Goal: Information Seeking & Learning: Learn about a topic

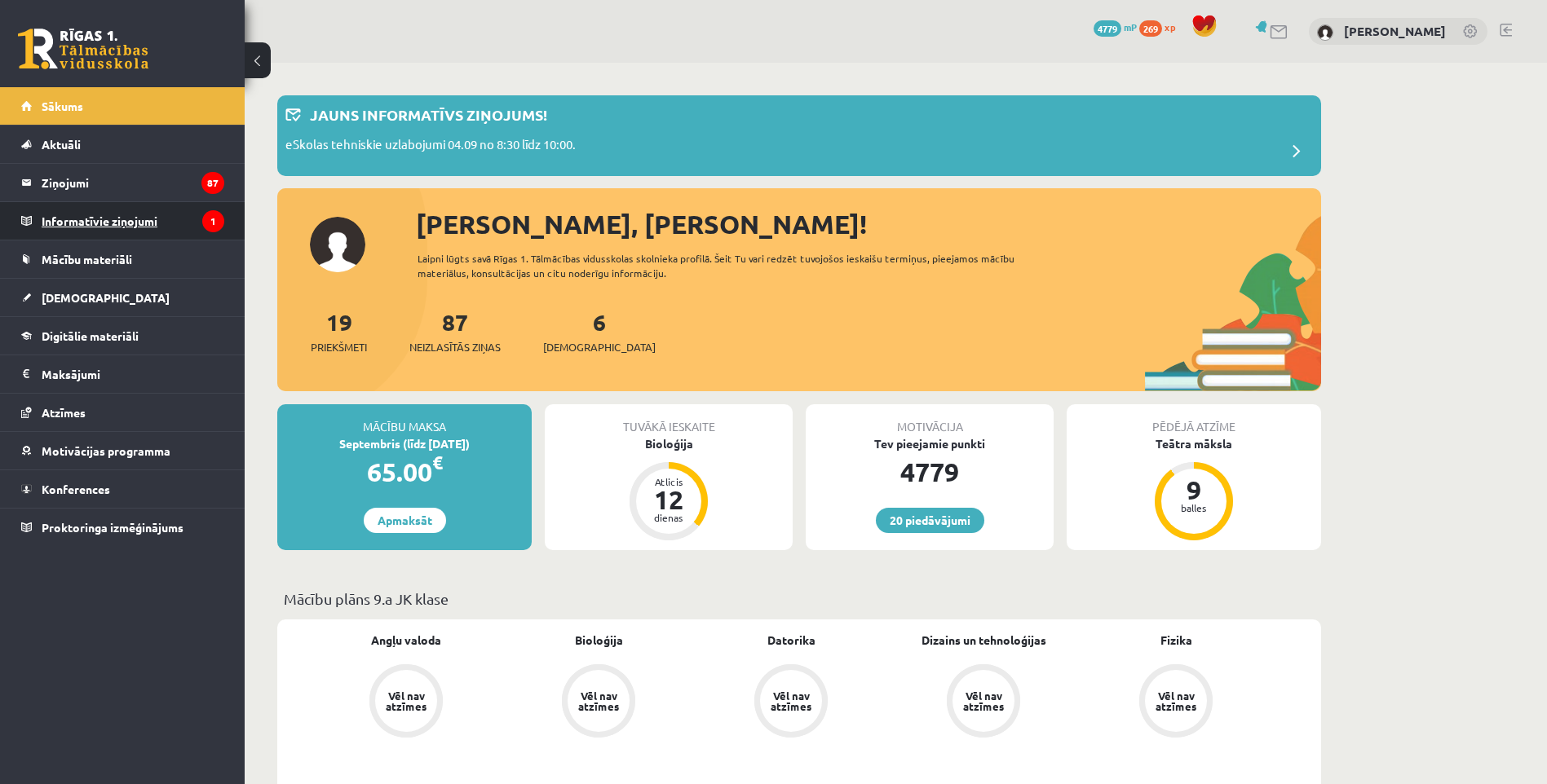
click at [168, 214] on legend "Informatīvie ziņojumi 1" at bounding box center [133, 221] width 182 height 38
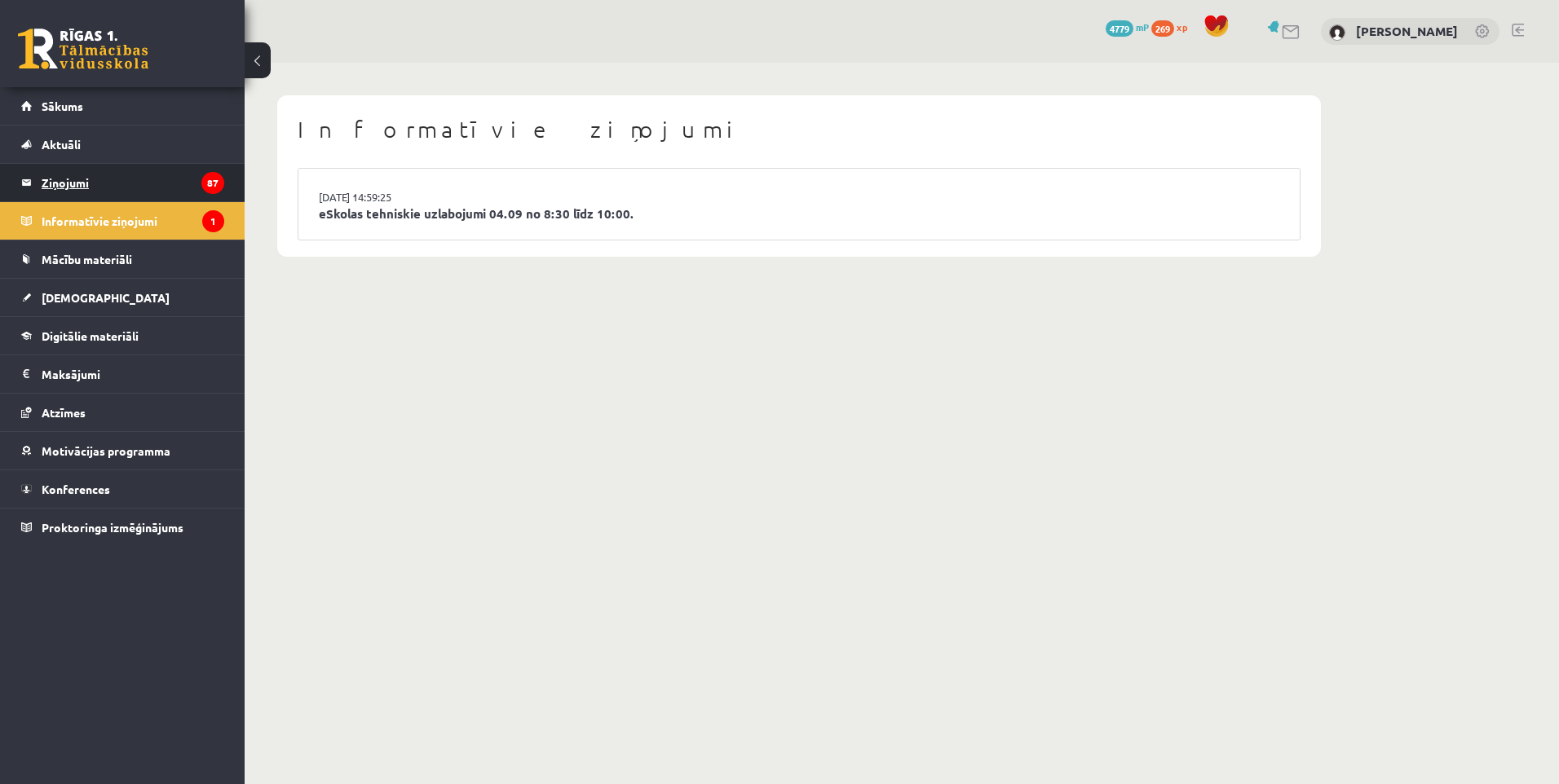
click at [122, 182] on legend "Ziņojumi 87" at bounding box center [133, 182] width 182 height 38
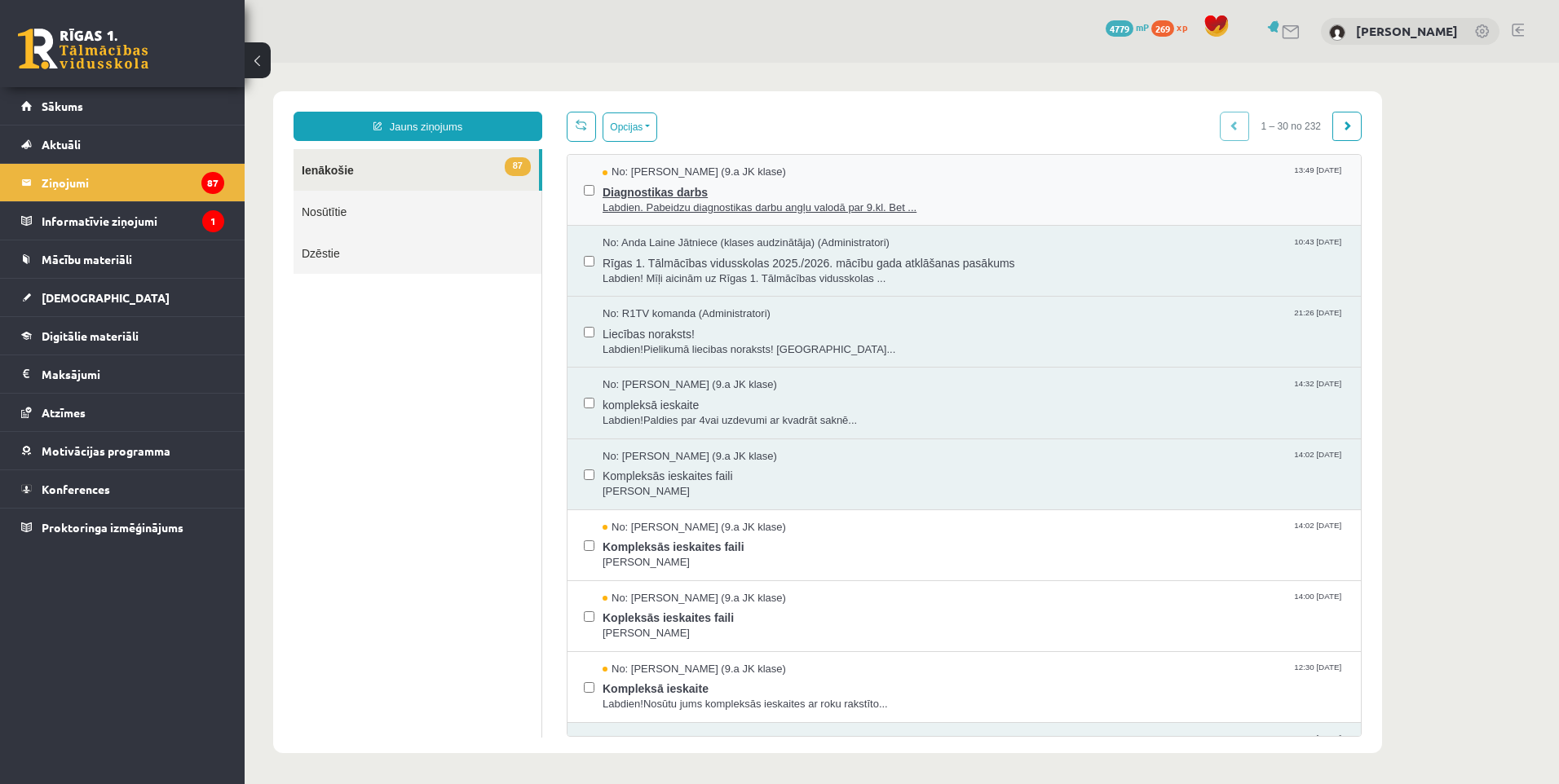
click at [997, 210] on span "Labdien. Pabeidzu diagnostikas darbu angļu valodā par 9.kl. Bet ..." at bounding box center [973, 208] width 742 height 15
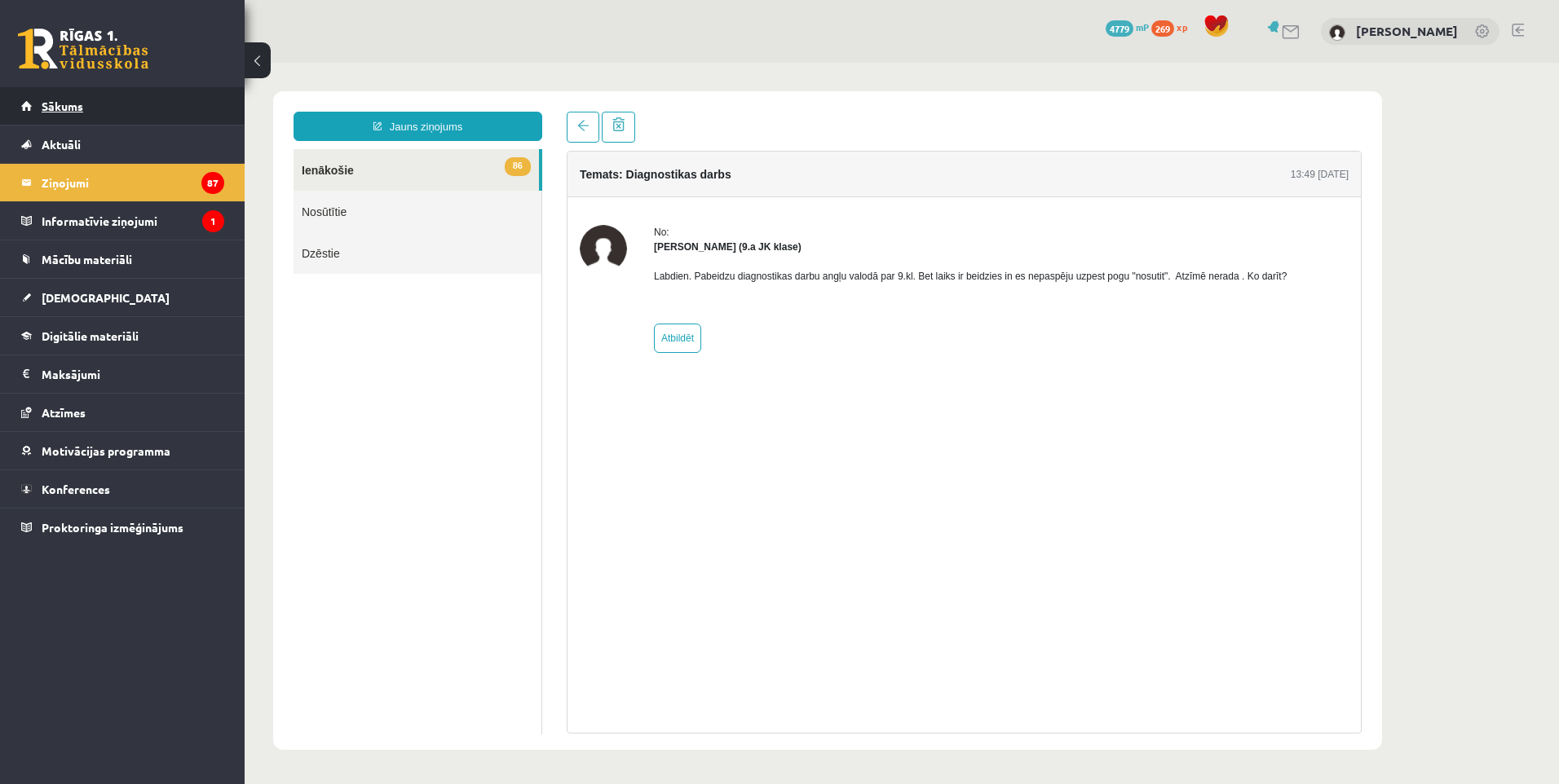
click at [70, 102] on span "Sākums" at bounding box center [62, 106] width 41 height 15
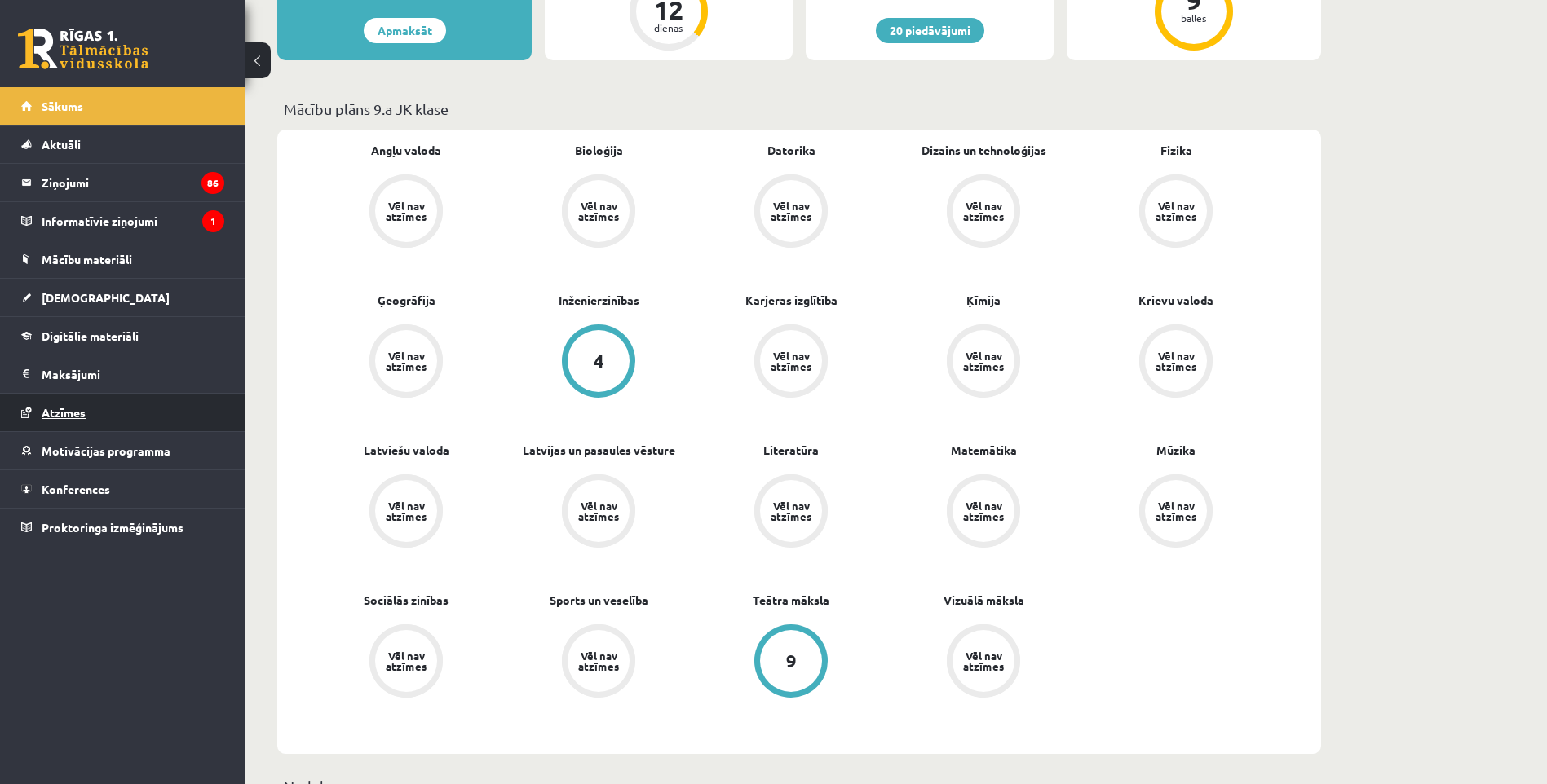
scroll to position [489, 0]
click at [73, 288] on link "[DEMOGRAPHIC_DATA]" at bounding box center [123, 298] width 203 height 38
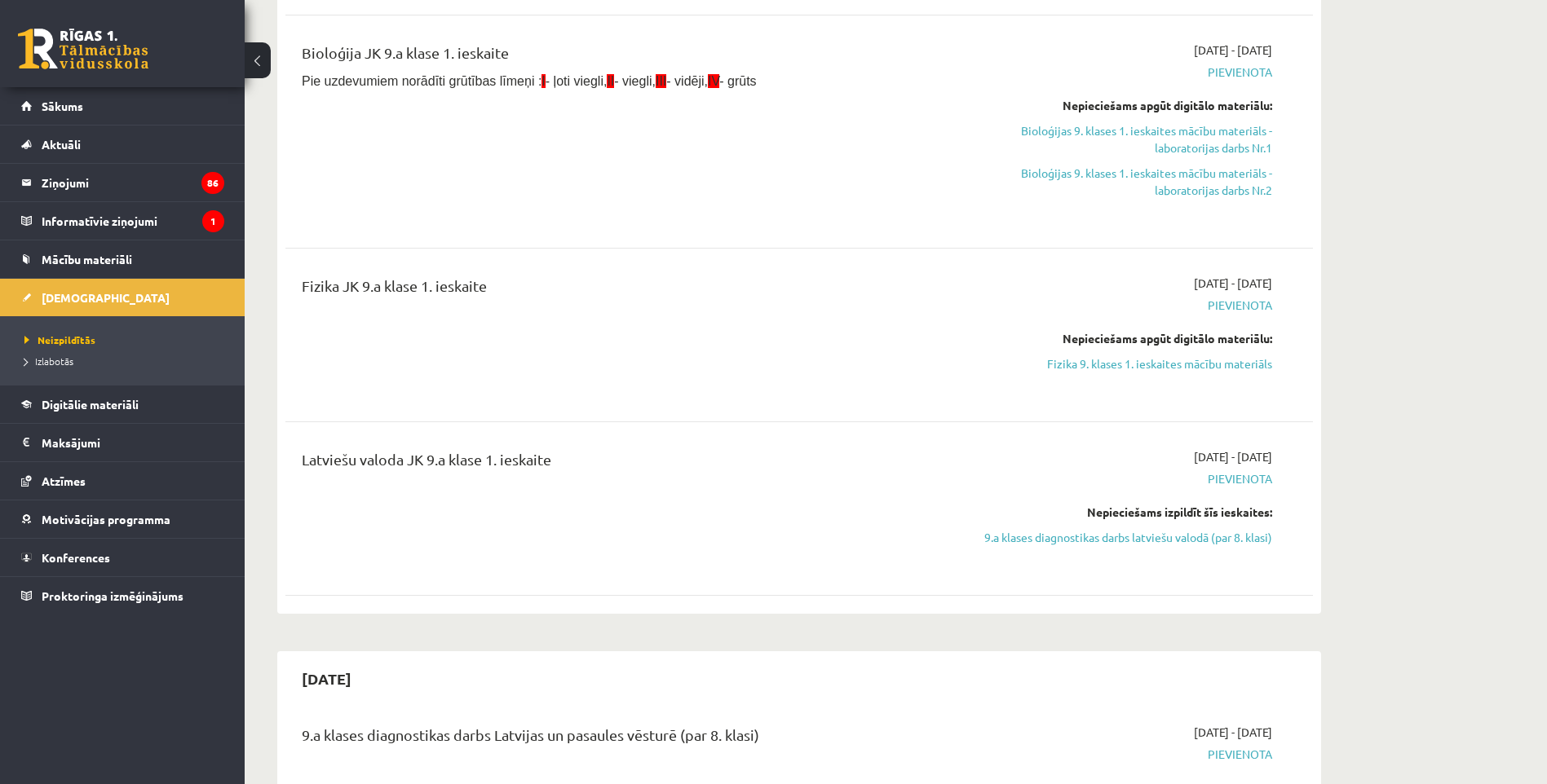
scroll to position [897, 0]
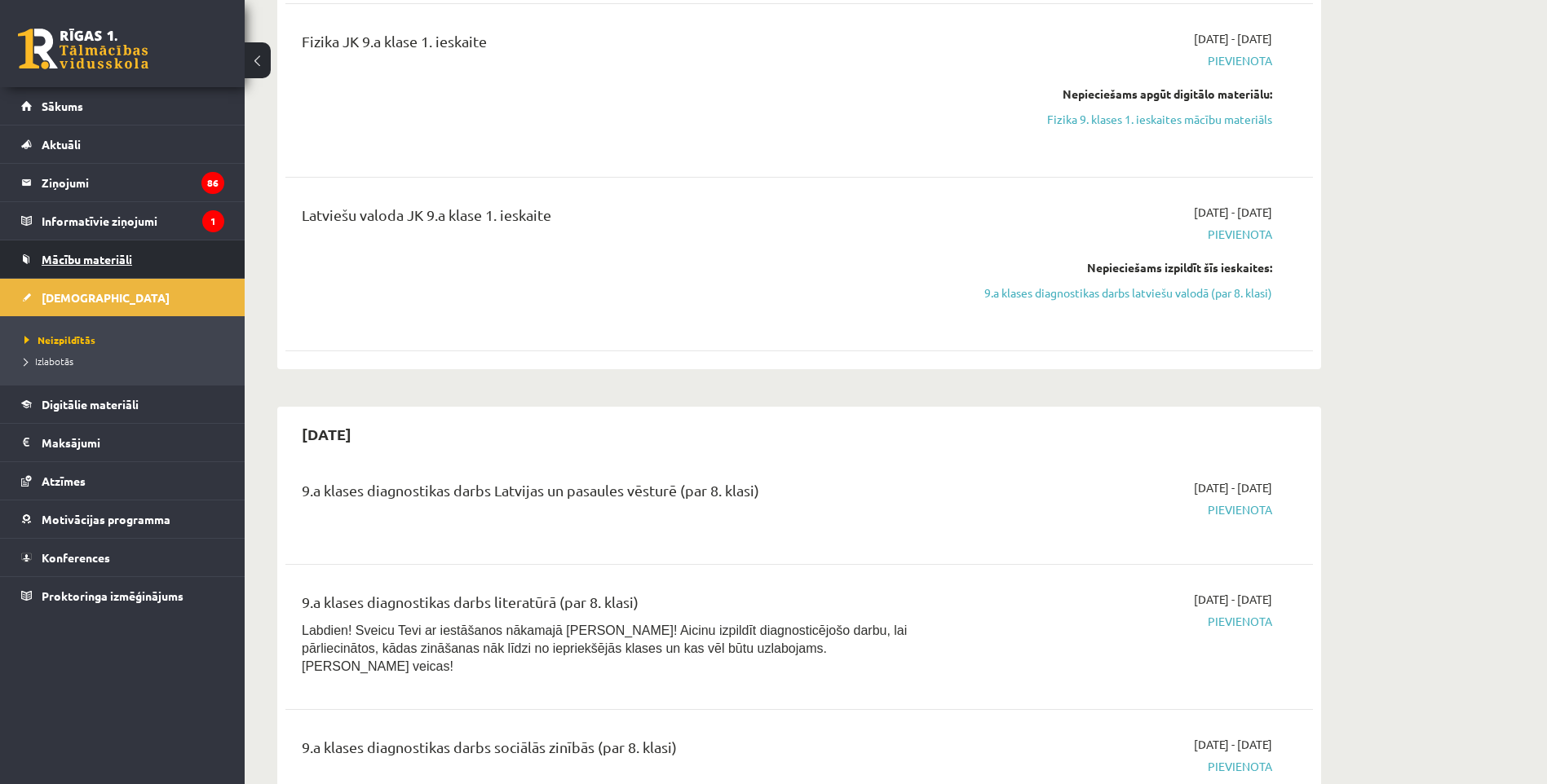
click at [141, 252] on link "Mācību materiāli" at bounding box center [123, 259] width 203 height 38
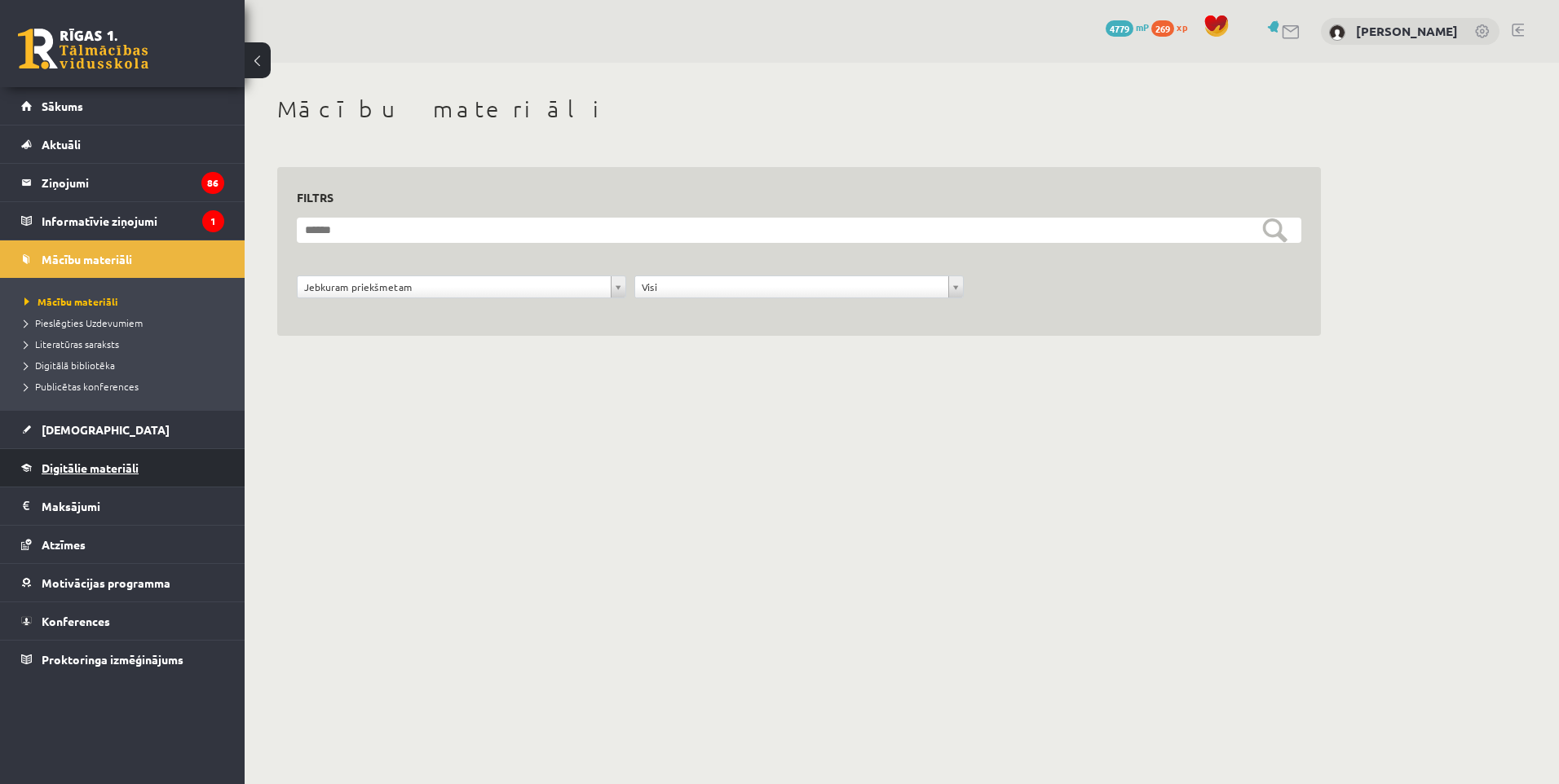
click at [95, 459] on link "Digitālie materiāli" at bounding box center [123, 468] width 203 height 38
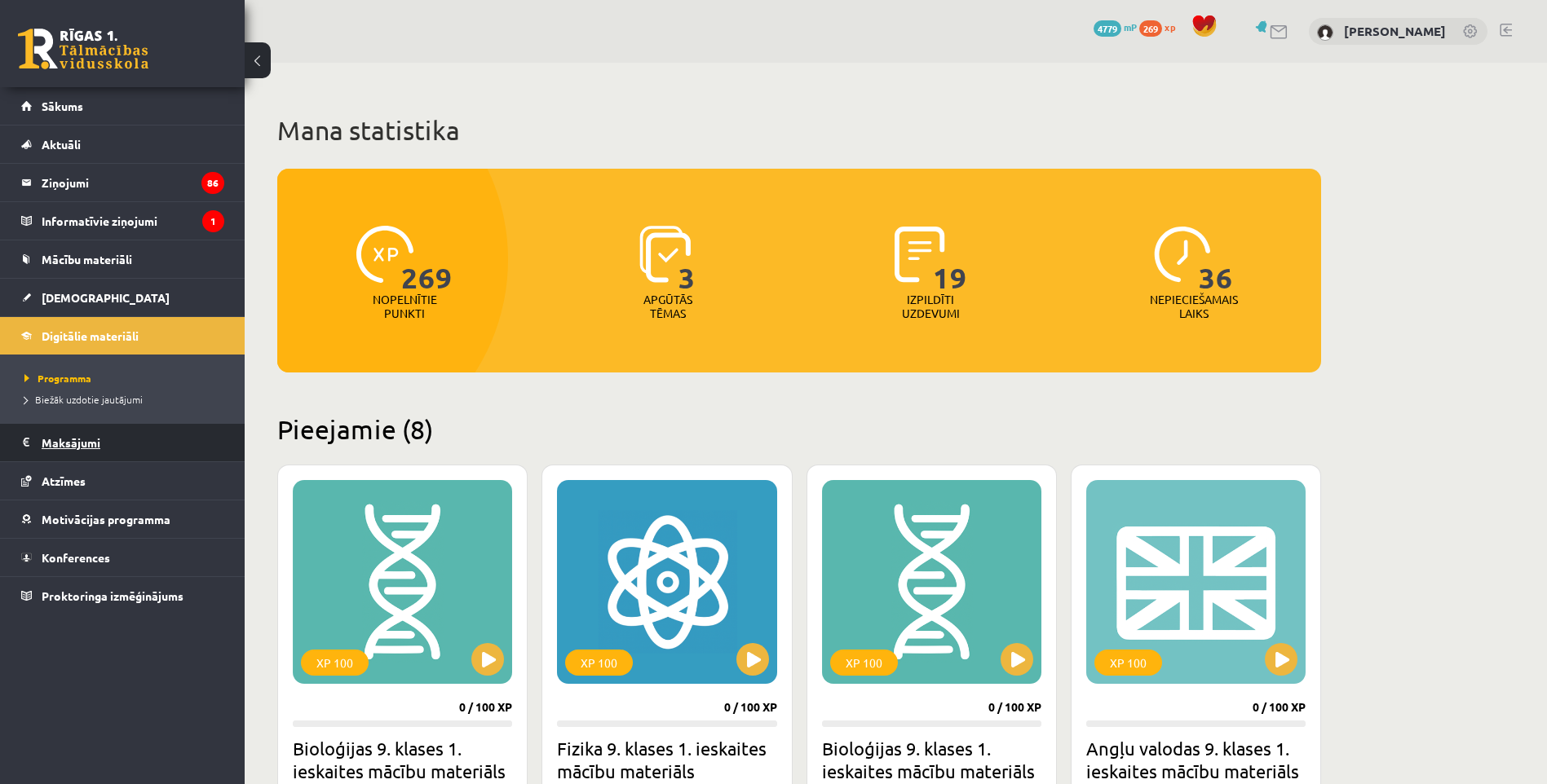
click at [70, 442] on legend "Maksājumi 0" at bounding box center [133, 443] width 182 height 38
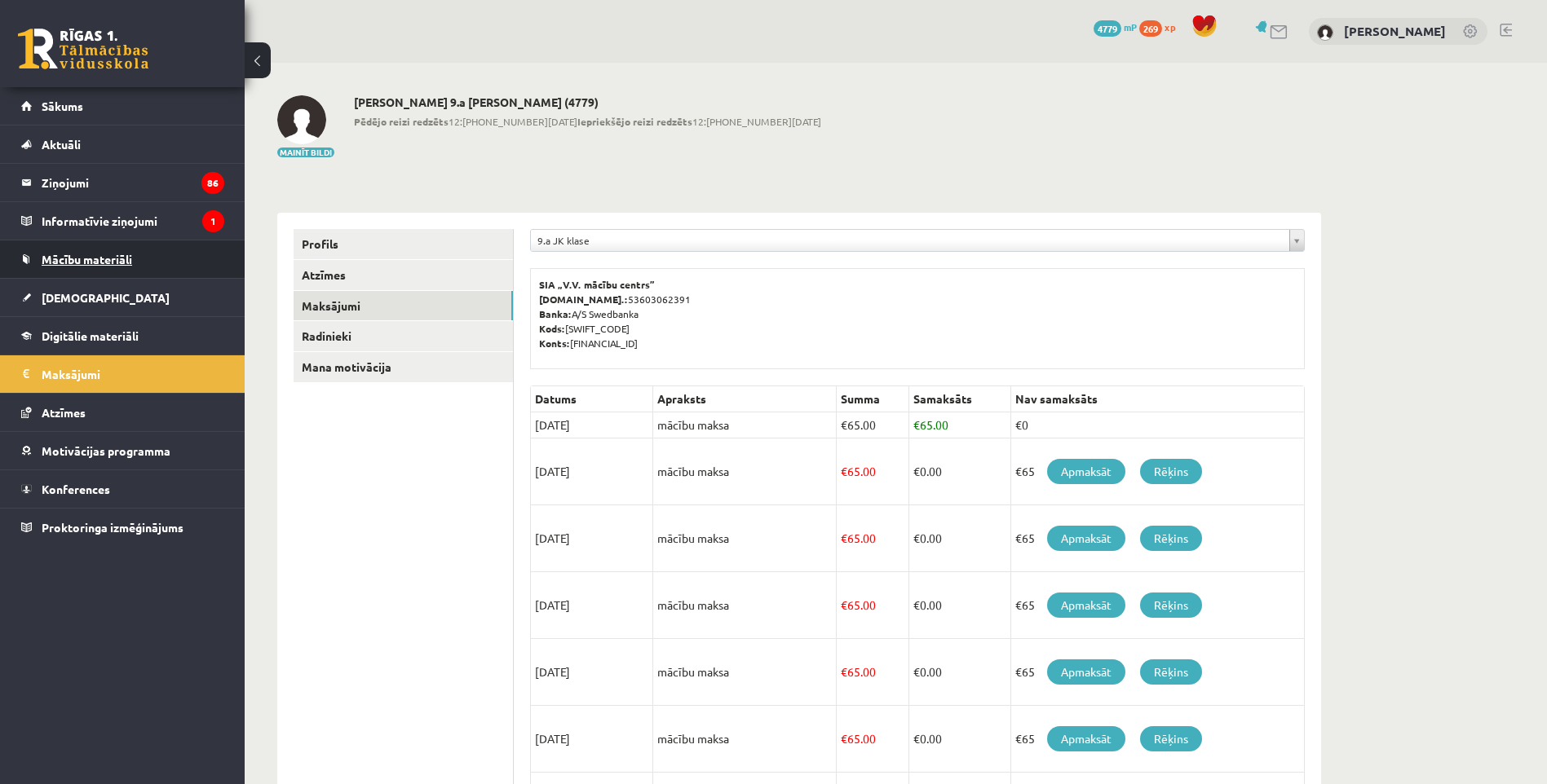
click at [62, 263] on span "Mācību materiāli" at bounding box center [87, 259] width 90 height 15
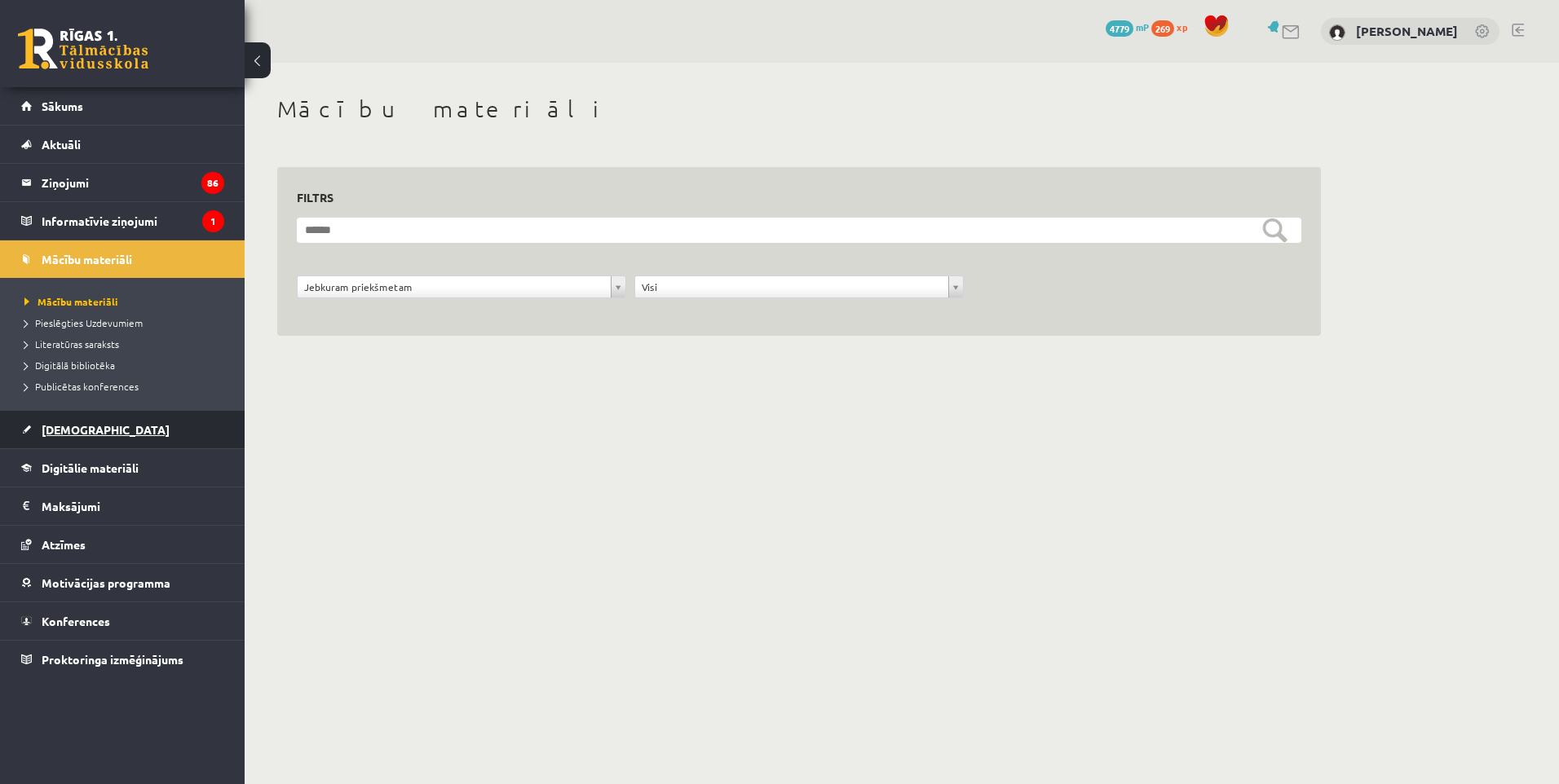
click at [74, 431] on span "[DEMOGRAPHIC_DATA]" at bounding box center [105, 430] width 128 height 15
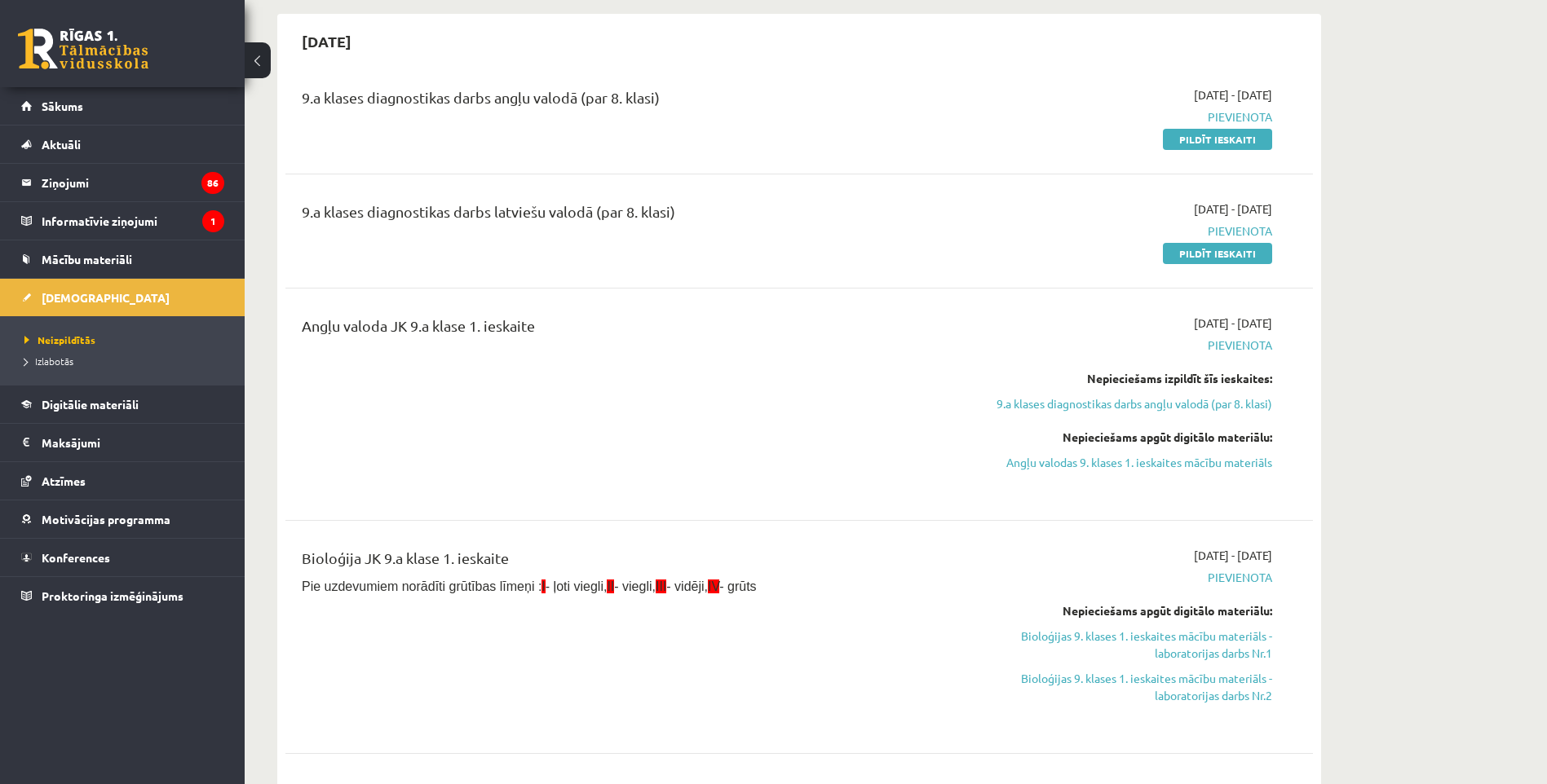
scroll to position [326, 0]
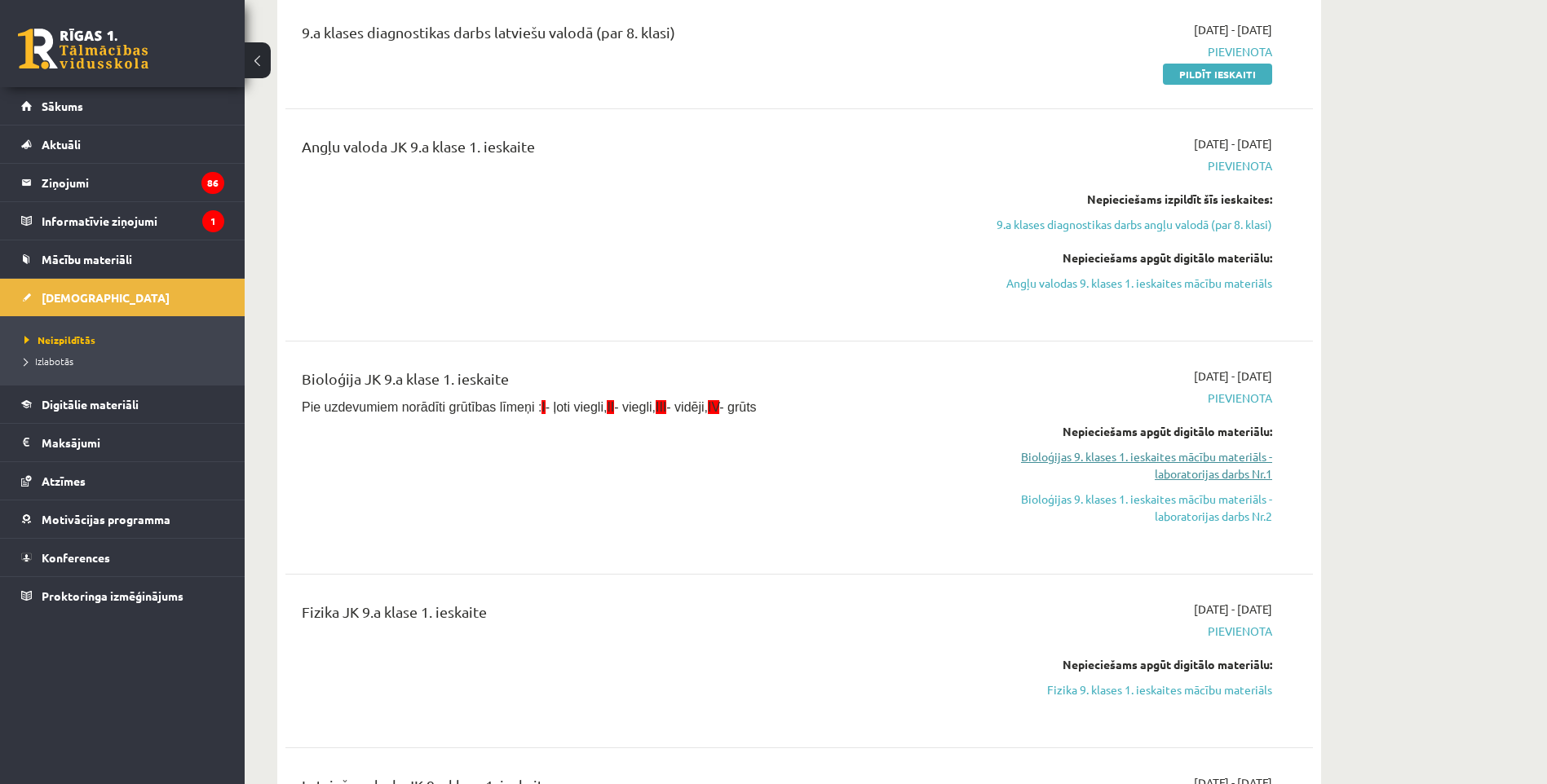
click at [1126, 460] on link "Bioloģijas 9. klases 1. ieskaites mācību materiāls - laboratorijas darbs Nr.1" at bounding box center [1118, 465] width 308 height 34
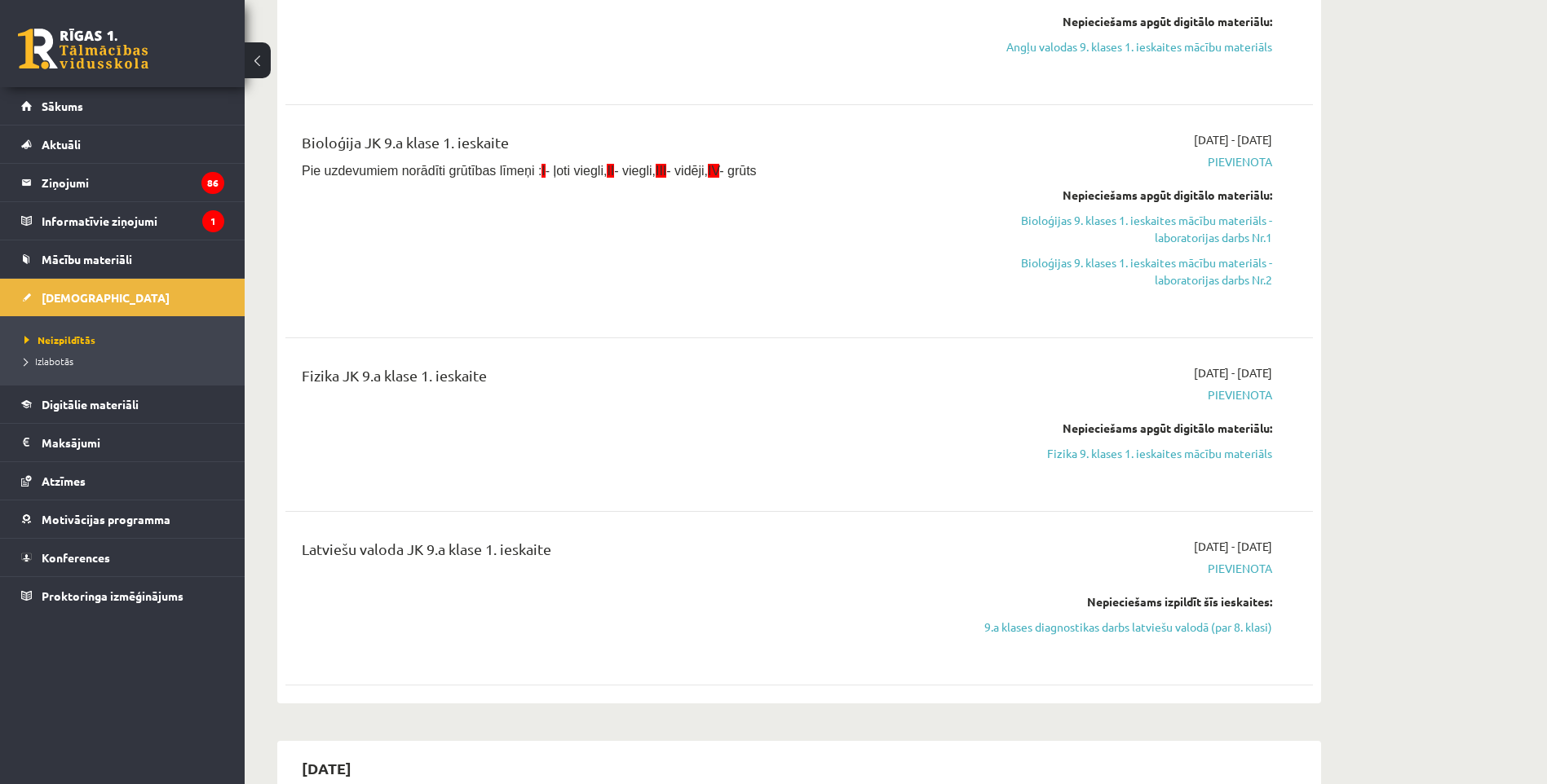
scroll to position [571, 0]
